Goal: Task Accomplishment & Management: Manage account settings

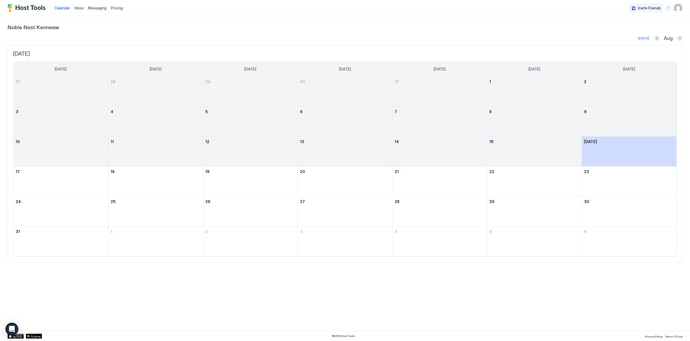
click at [226, 19] on div "Noble Nest Kenneaw [DATE] Aug [DATE] [DATE] [DATE] [DATE] [DATE] [DATE] [DATE] …" at bounding box center [345, 142] width 675 height 252
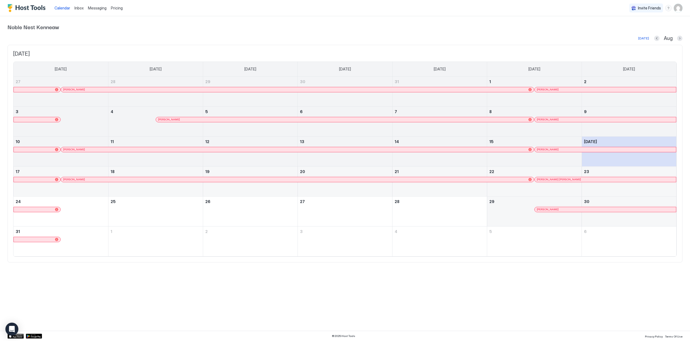
click at [682, 5] on div "Calendar Inbox Messaging Pricing Invite Friends AQ" at bounding box center [345, 8] width 690 height 16
click at [681, 8] on img "User profile" at bounding box center [678, 8] width 9 height 9
click at [624, 30] on span "Settings" at bounding box center [629, 30] width 15 height 5
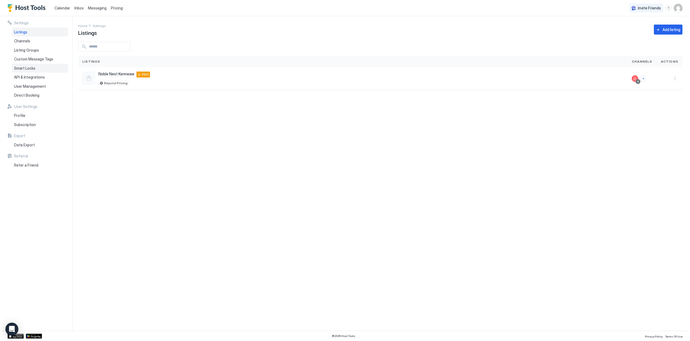
click at [30, 70] on span "Smart Locks" at bounding box center [24, 68] width 21 height 5
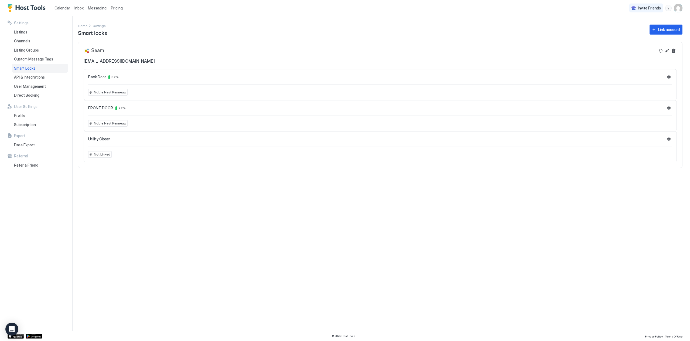
click at [172, 198] on div "Settings Home Settings Smart locks Link account Seam [EMAIL_ADDRESS][DOMAIN_NAM…" at bounding box center [384, 173] width 612 height 314
click at [184, 182] on div "Settings Home Settings Smart locks Link account Seam [EMAIL_ADDRESS][DOMAIN_NAM…" at bounding box center [384, 173] width 612 height 314
click at [187, 176] on div "Settings Home Settings Smart locks Link account Seam [EMAIL_ADDRESS][DOMAIN_NAM…" at bounding box center [384, 173] width 612 height 314
click at [369, 213] on div "Settings Home Settings Smart locks Link account Seam [EMAIL_ADDRESS][DOMAIN_NAM…" at bounding box center [384, 173] width 612 height 314
